Goal: Find specific page/section: Find specific page/section

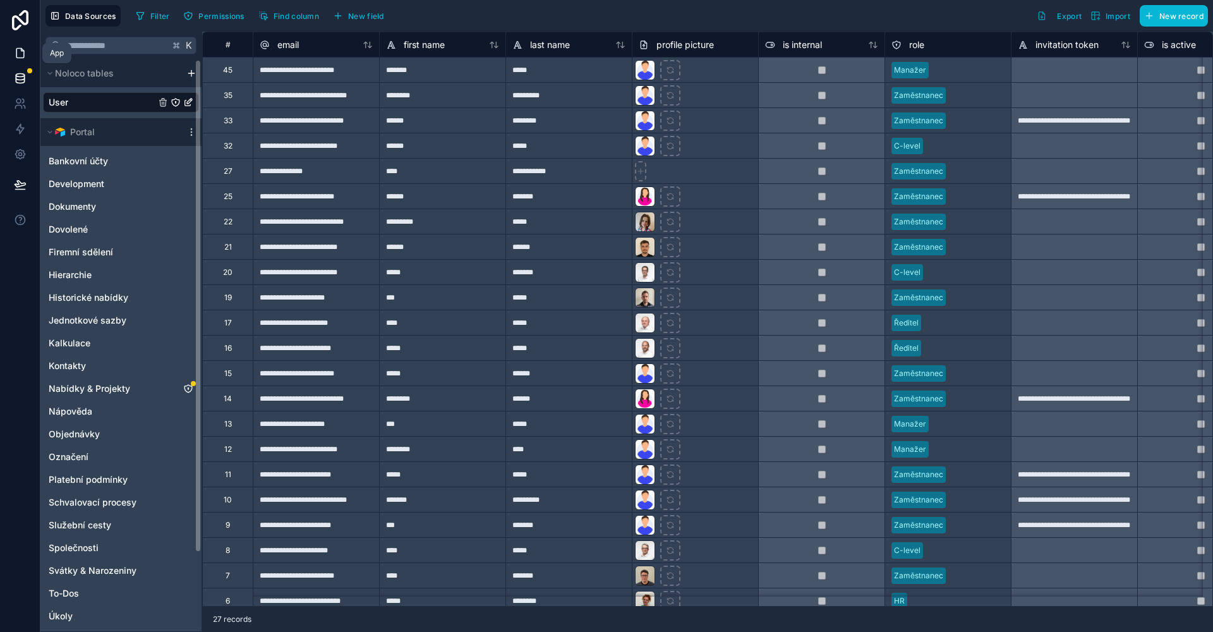
click at [28, 63] on link at bounding box center [20, 52] width 40 height 25
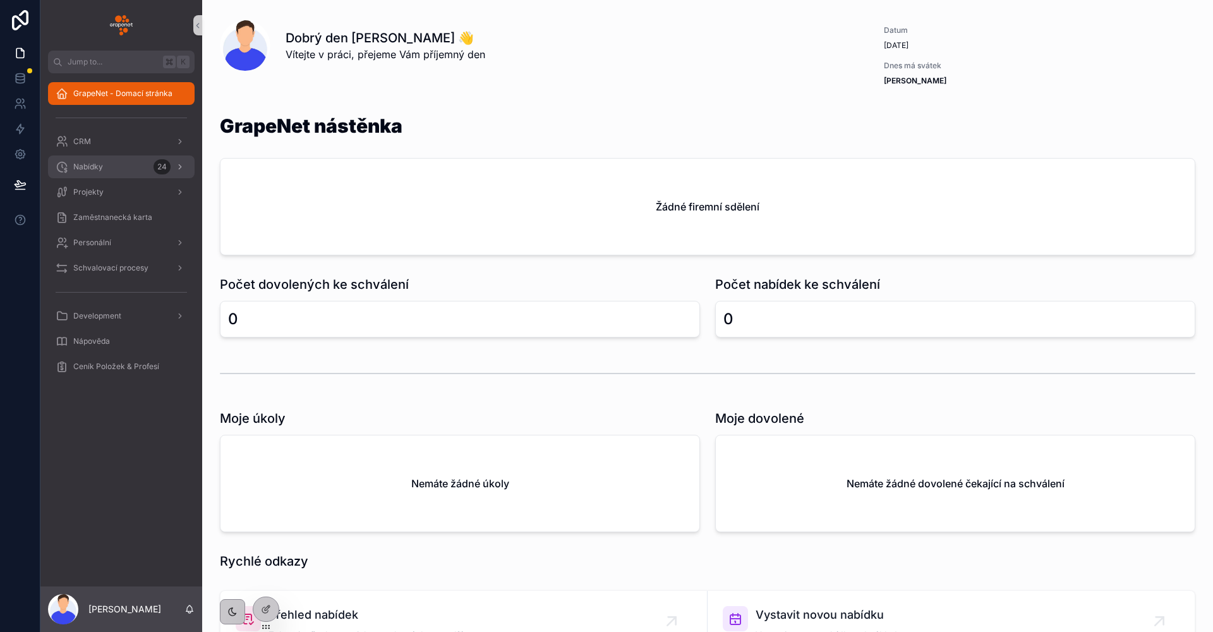
click at [102, 156] on link "Nabídky 24" at bounding box center [121, 166] width 147 height 23
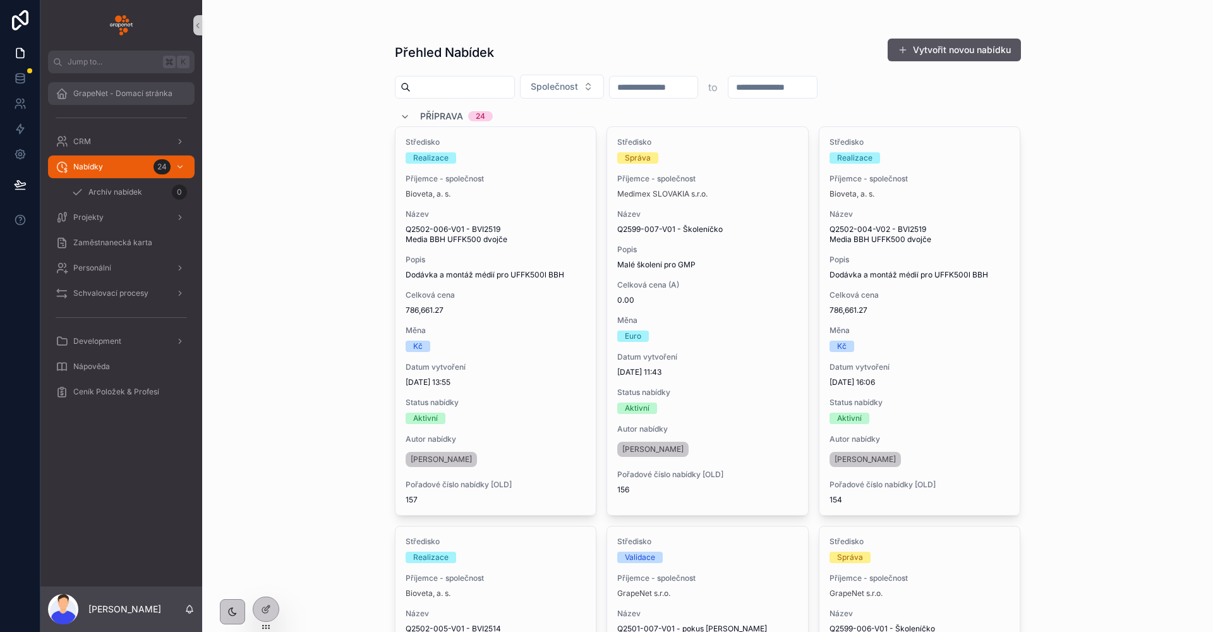
click at [136, 104] on link "GrapeNet - Domací stránka" at bounding box center [121, 93] width 147 height 23
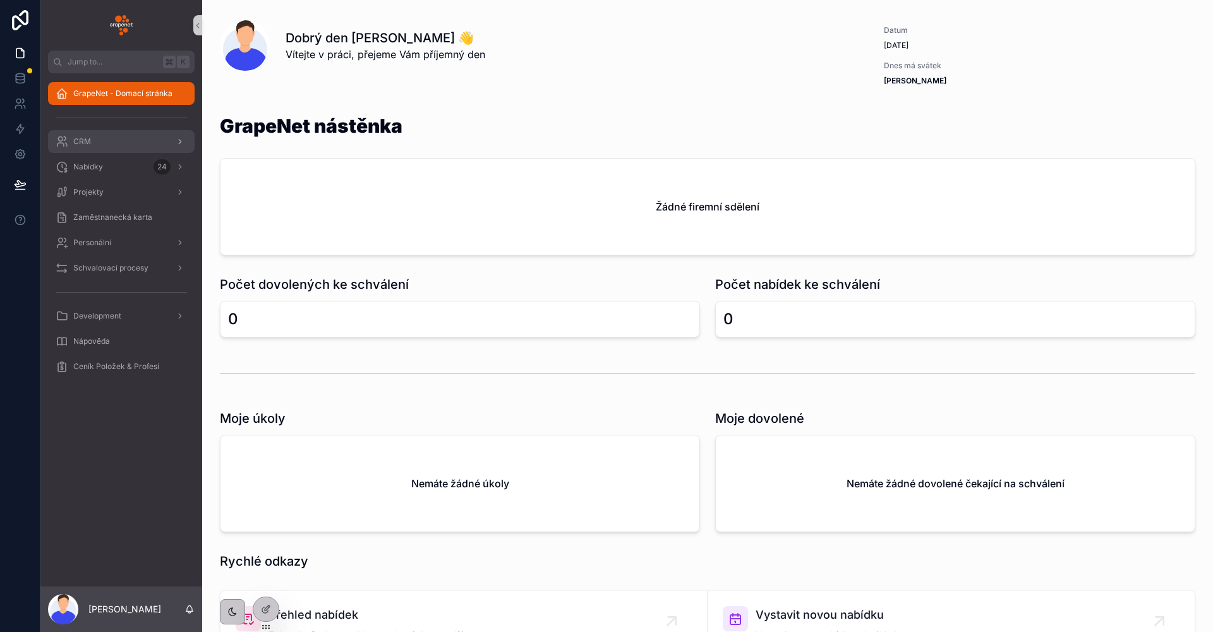
click at [140, 143] on div "CRM" at bounding box center [121, 141] width 131 height 20
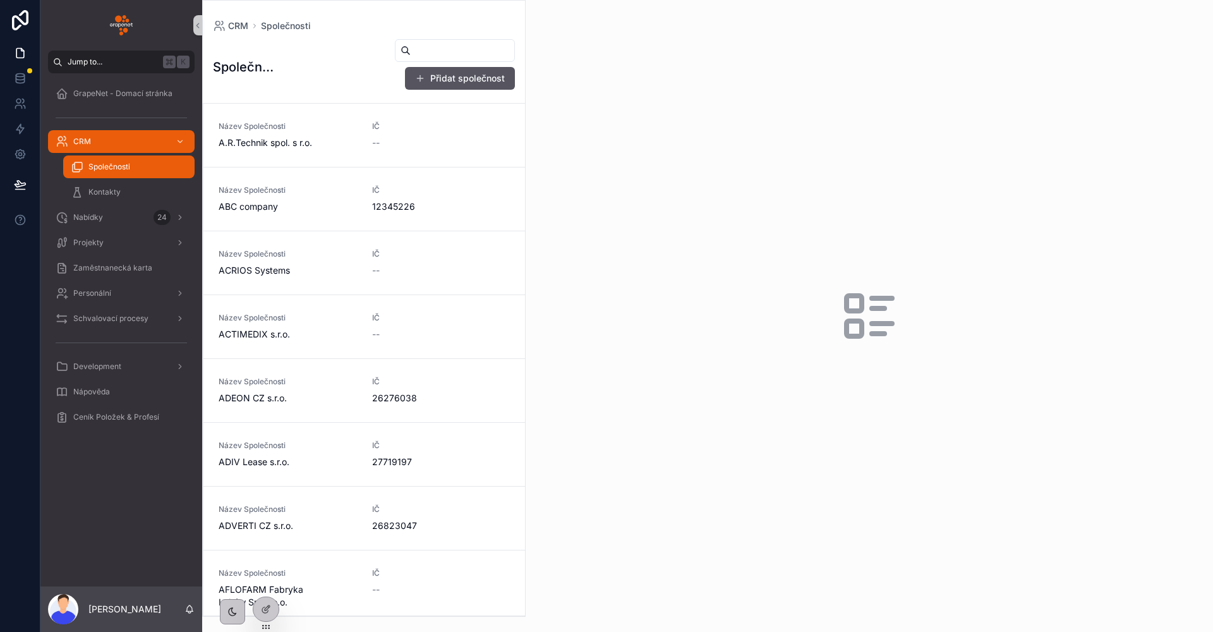
click at [105, 67] on button "Jump to... K" at bounding box center [121, 62] width 147 height 23
click at [121, 92] on div "GrapeNet - Domací stránka CRM CRM Společnosti CRM Společnosti Přidat novou spol…" at bounding box center [606, 316] width 1213 height 632
click at [73, 76] on div "GrapeNet - Domací stránka CRM Společnosti Kontakty Nabídky 24 Projekty Zaměstna…" at bounding box center [121, 258] width 162 height 371
click at [138, 94] on span "GrapeNet - Domací stránka" at bounding box center [122, 93] width 99 height 10
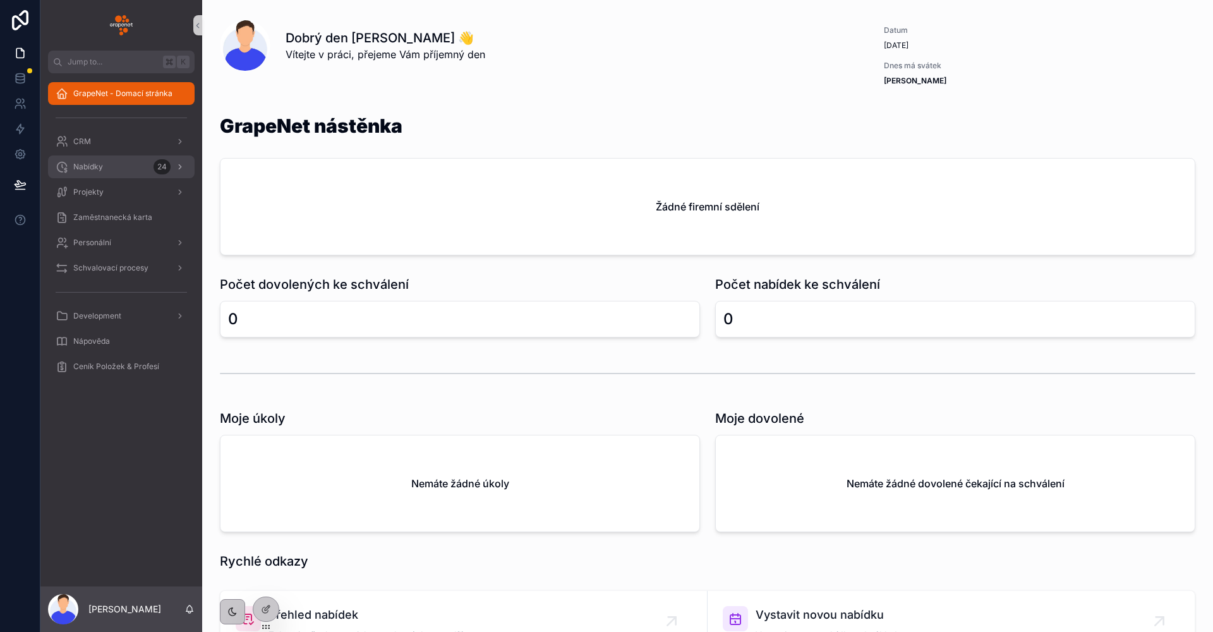
click at [150, 159] on div "Nabídky 24" at bounding box center [121, 167] width 131 height 20
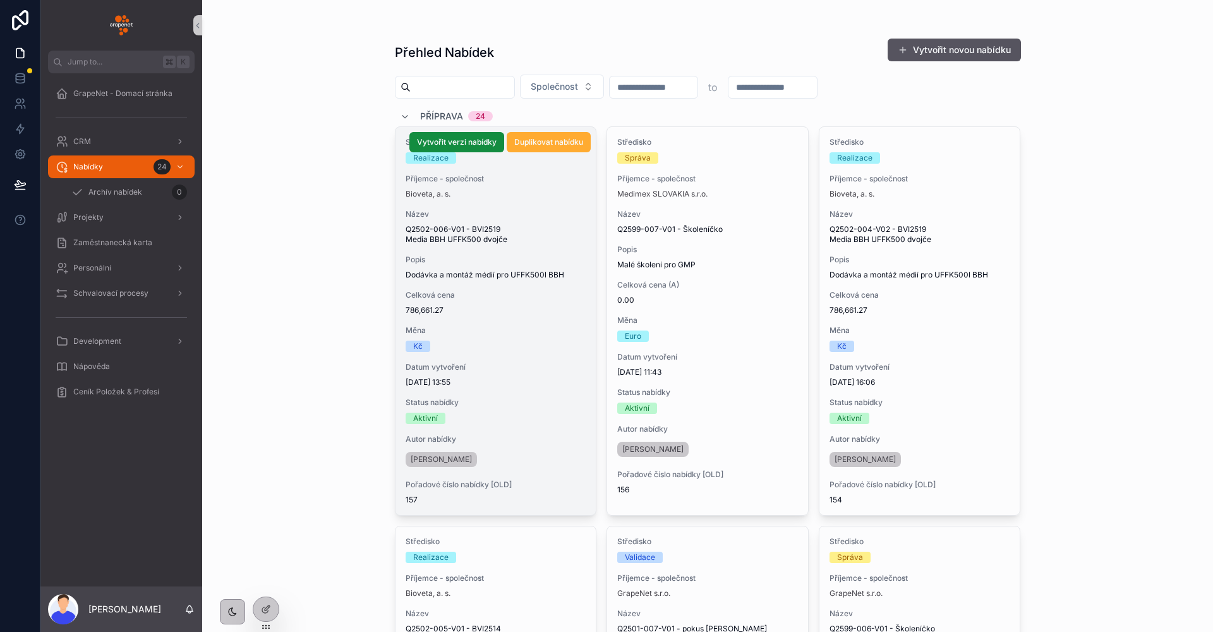
click at [561, 253] on div "Středisko Realizace Příjemce - společnost Bioveta, a. s. Název Q2502-006-V01 - …" at bounding box center [495, 321] width 201 height 388
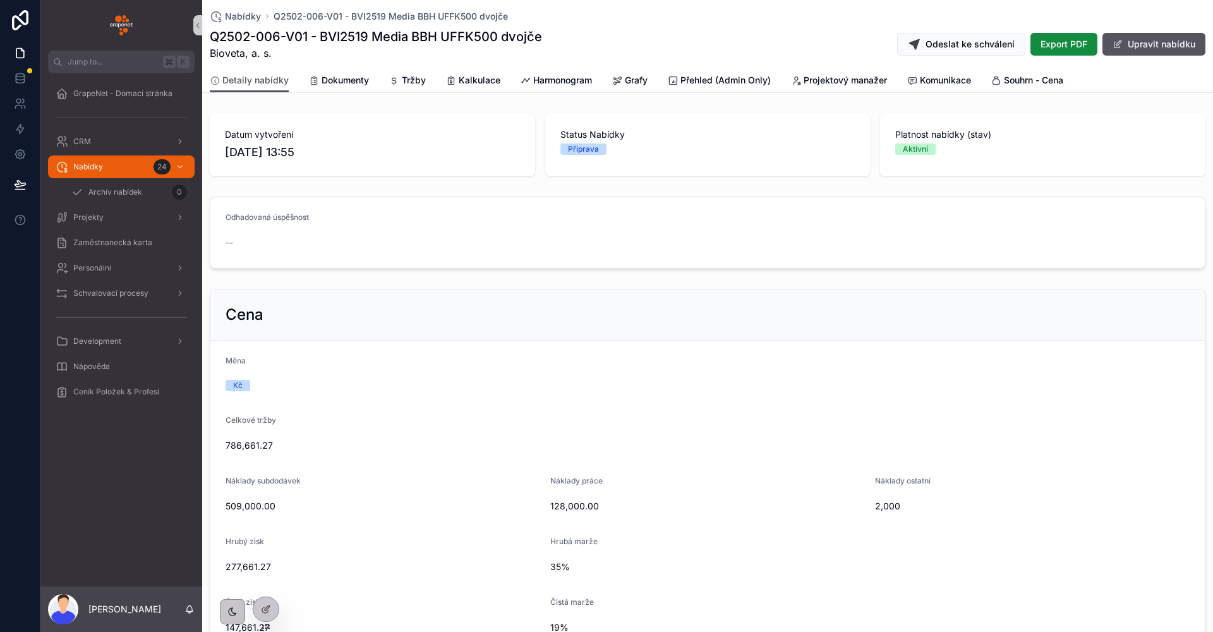
click at [507, 78] on div "Detaily nabídky Dokumenty Tržby Kalkulace Harmonogram Grafy Přehled (Admin Only…" at bounding box center [707, 80] width 995 height 24
click at [515, 79] on div "Detaily nabídky Dokumenty Tržby Kalkulace Harmonogram Grafy Přehled (Admin Only…" at bounding box center [707, 80] width 995 height 24
click at [522, 79] on icon "scrollable content" at bounding box center [525, 81] width 10 height 10
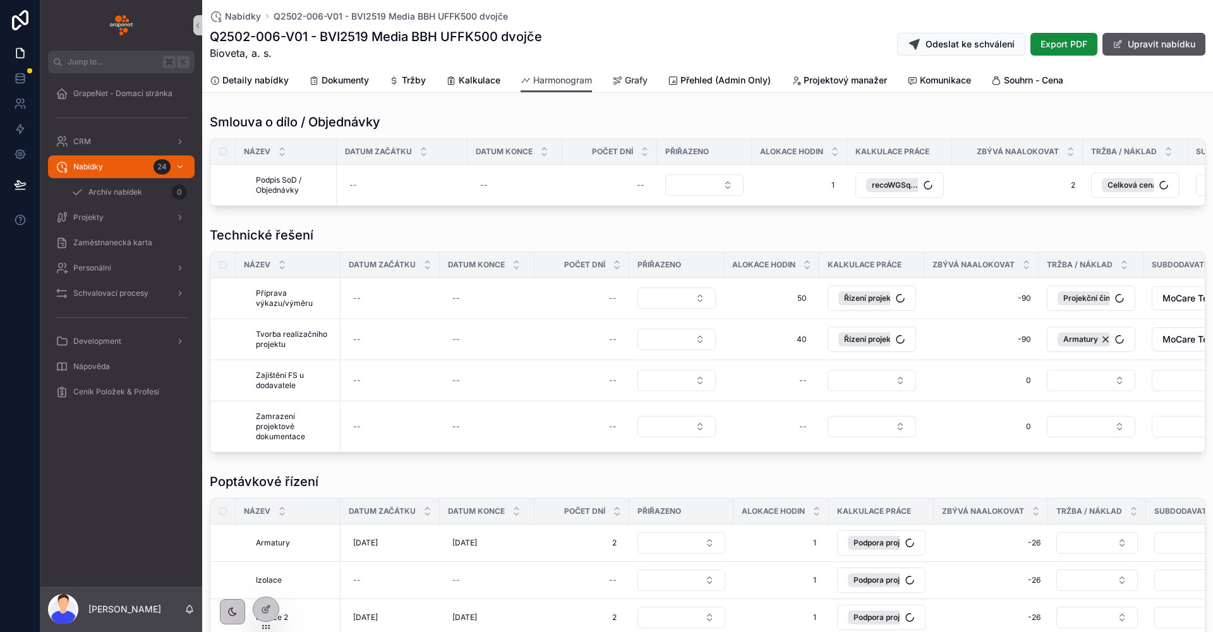
click at [630, 84] on span "Grafy" at bounding box center [636, 80] width 23 height 13
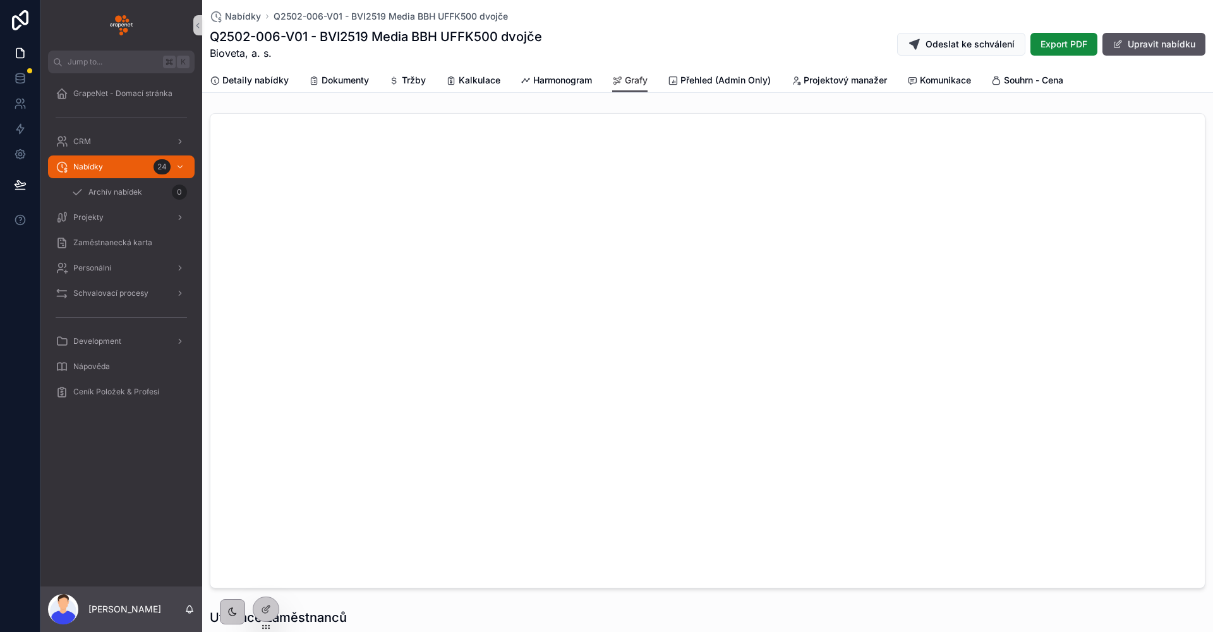
click at [621, 80] on icon "scrollable content" at bounding box center [617, 81] width 10 height 10
